Goal: Information Seeking & Learning: Learn about a topic

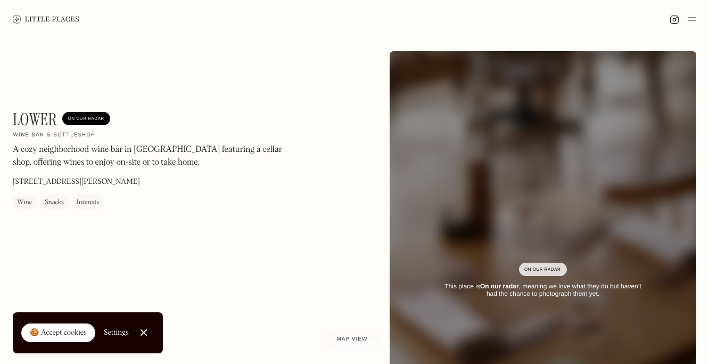
click at [53, 15] on img at bounding box center [46, 19] width 67 height 8
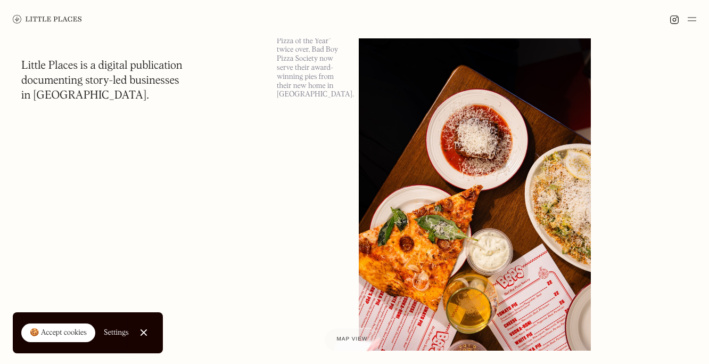
scroll to position [894, 0]
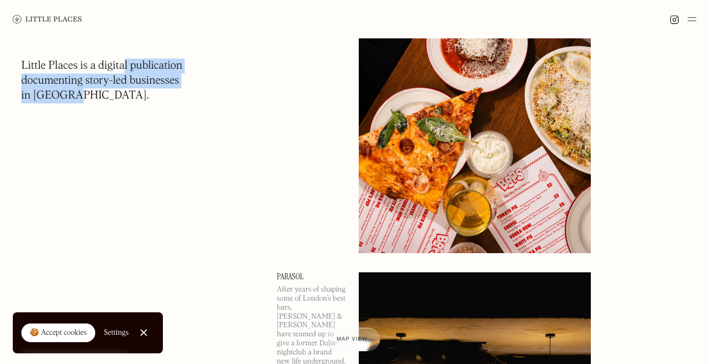
drag, startPoint x: 124, startPoint y: 70, endPoint x: 136, endPoint y: 103, distance: 34.9
click at [136, 103] on h1 "Little Places is a digital publication documenting story-led businesses in Lond…" at bounding box center [101, 81] width 161 height 45
drag, startPoint x: 136, startPoint y: 103, endPoint x: 278, endPoint y: 209, distance: 177.2
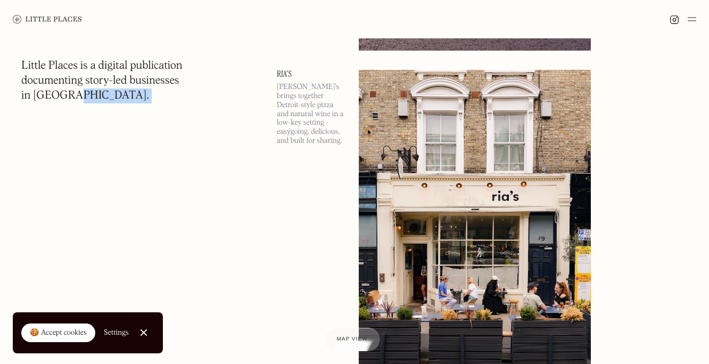
scroll to position [2805, 0]
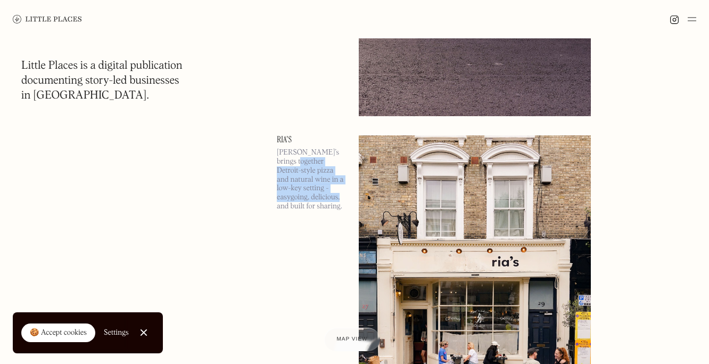
drag, startPoint x: 285, startPoint y: 160, endPoint x: 304, endPoint y: 196, distance: 40.2
click at [304, 196] on p "Ria’s brings together Detroit-style pizza and natural wine in a low-key setting…" at bounding box center [311, 179] width 69 height 63
drag, startPoint x: 305, startPoint y: 196, endPoint x: 310, endPoint y: 199, distance: 6.4
click at [305, 197] on p "Ria’s brings together Detroit-style pizza and natural wine in a low-key setting…" at bounding box center [311, 179] width 69 height 63
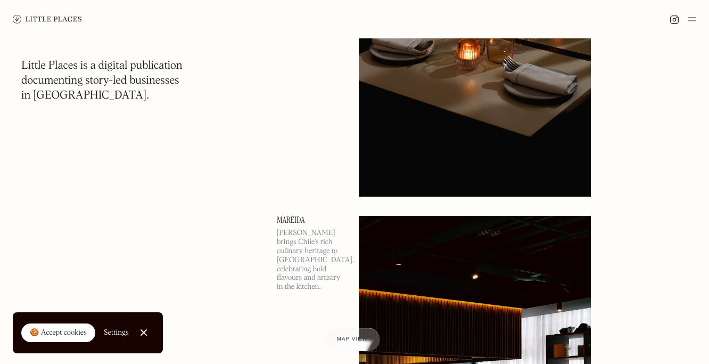
scroll to position [4952, 0]
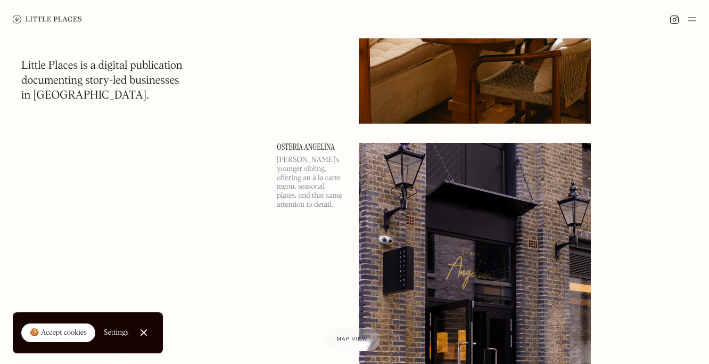
scroll to position [8494, 0]
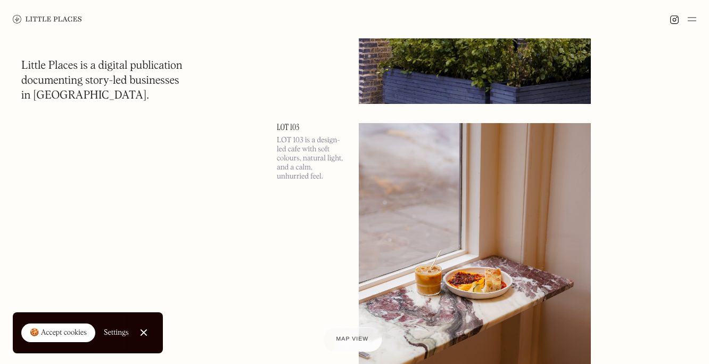
click at [346, 335] on div "Map view" at bounding box center [352, 339] width 32 height 11
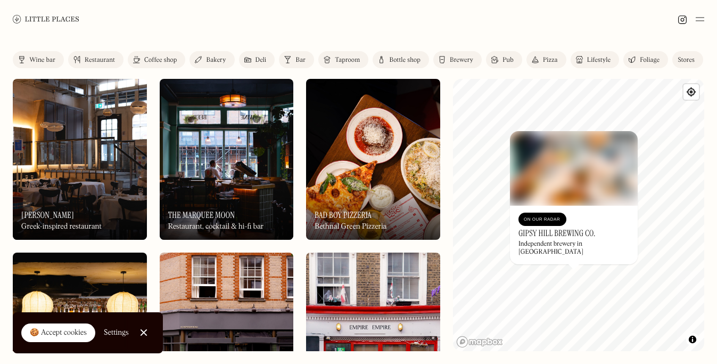
click at [543, 225] on div "On Our Radar" at bounding box center [542, 219] width 37 height 11
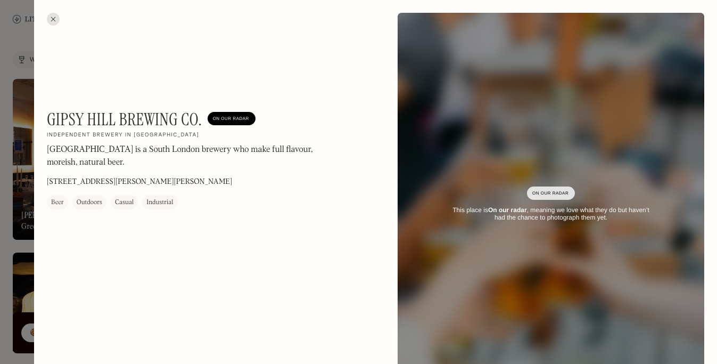
click at [52, 20] on div at bounding box center [53, 19] width 13 height 13
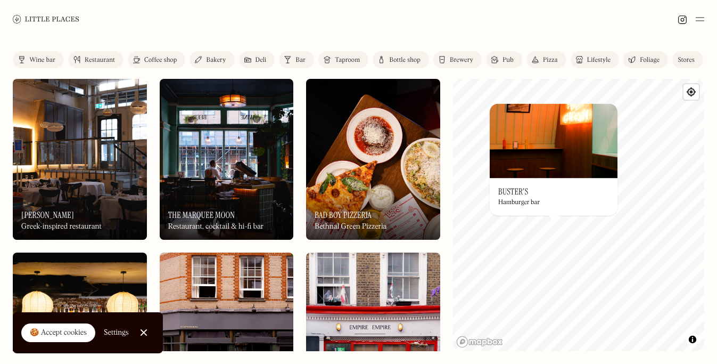
click at [536, 192] on div "On Our Radar Buster's Hamburger bar" at bounding box center [554, 196] width 128 height 37
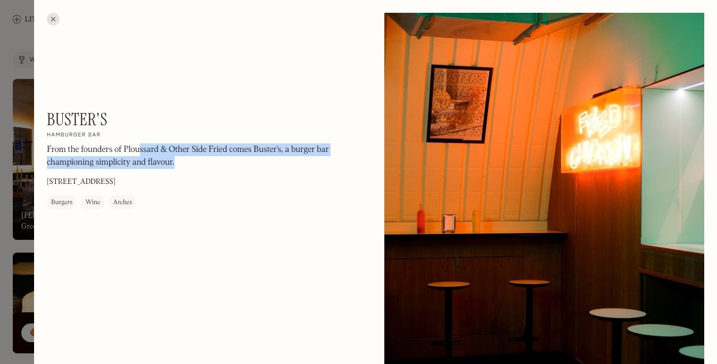
drag, startPoint x: 179, startPoint y: 164, endPoint x: 202, endPoint y: 184, distance: 30.6
click at [202, 184] on div "[PERSON_NAME]'s On Our Radar Hamburger bar From the founders of Ploussard & Oth…" at bounding box center [191, 159] width 288 height 100
click at [202, 185] on div "[PERSON_NAME]'s On Our Radar Hamburger bar From the founders of Ploussard & Oth…" at bounding box center [191, 159] width 288 height 100
drag, startPoint x: 162, startPoint y: 186, endPoint x: 97, endPoint y: 141, distance: 79.0
click at [97, 141] on div "[PERSON_NAME]'s On Our Radar Hamburger bar From the founders of Ploussard & Oth…" at bounding box center [191, 159] width 288 height 100
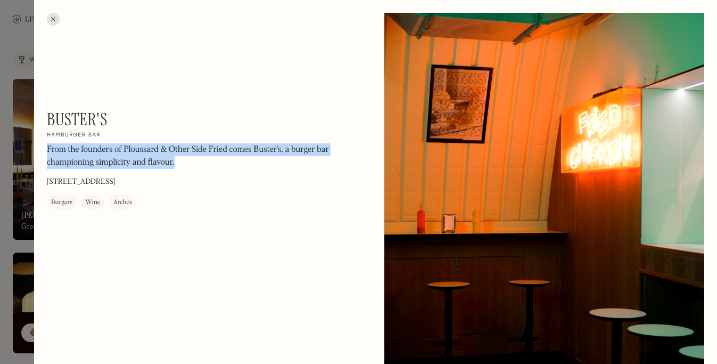
click at [97, 141] on div "[PERSON_NAME]'s On Our Radar Hamburger bar From the founders of Ploussard & Oth…" at bounding box center [191, 159] width 288 height 100
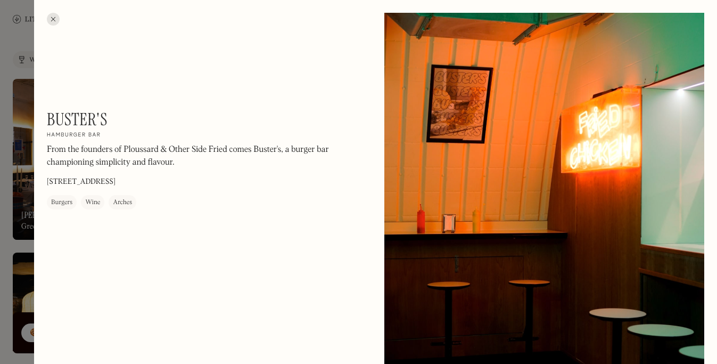
click at [52, 21] on div at bounding box center [53, 19] width 13 height 13
